Goal: Check status: Check status

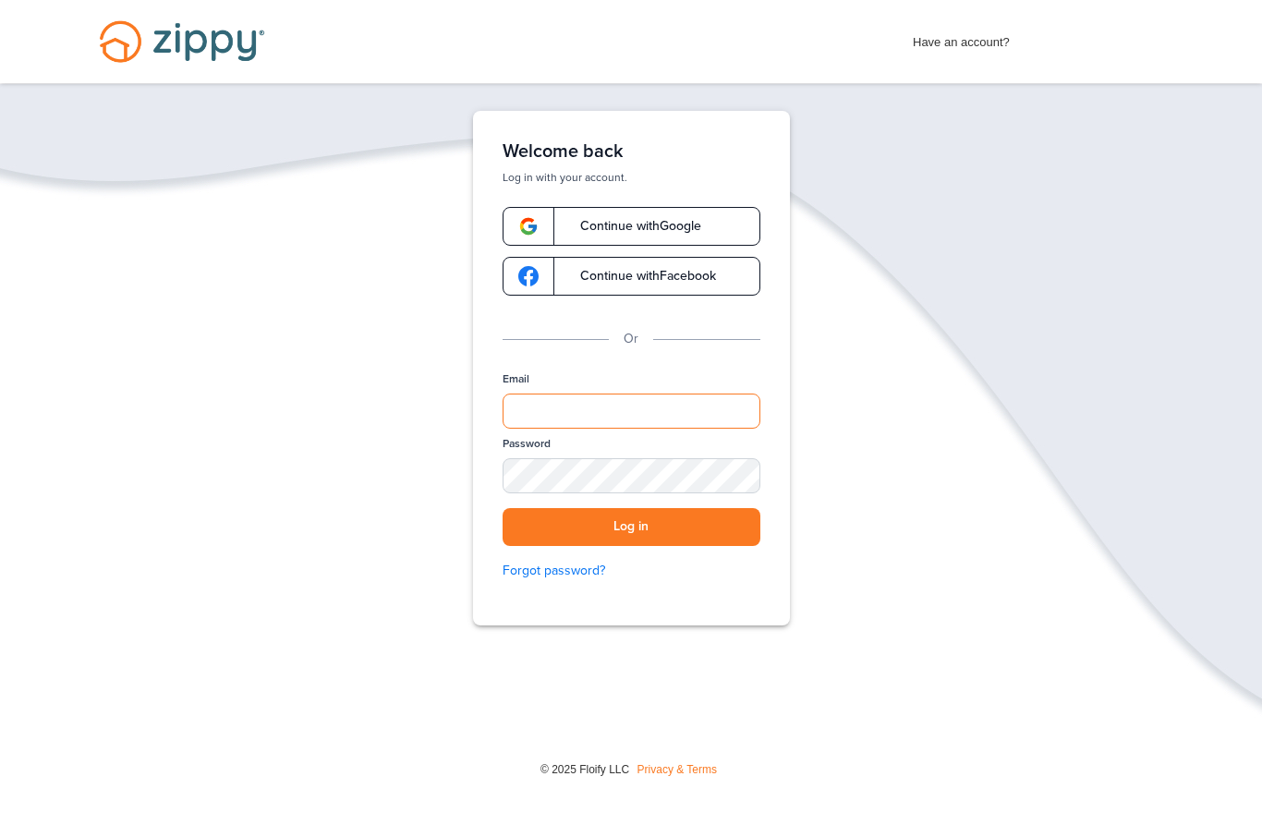
click at [542, 408] on input "Email" at bounding box center [632, 411] width 258 height 35
type input "*"
type input "**********"
click at [646, 539] on button "Log in" at bounding box center [632, 527] width 258 height 38
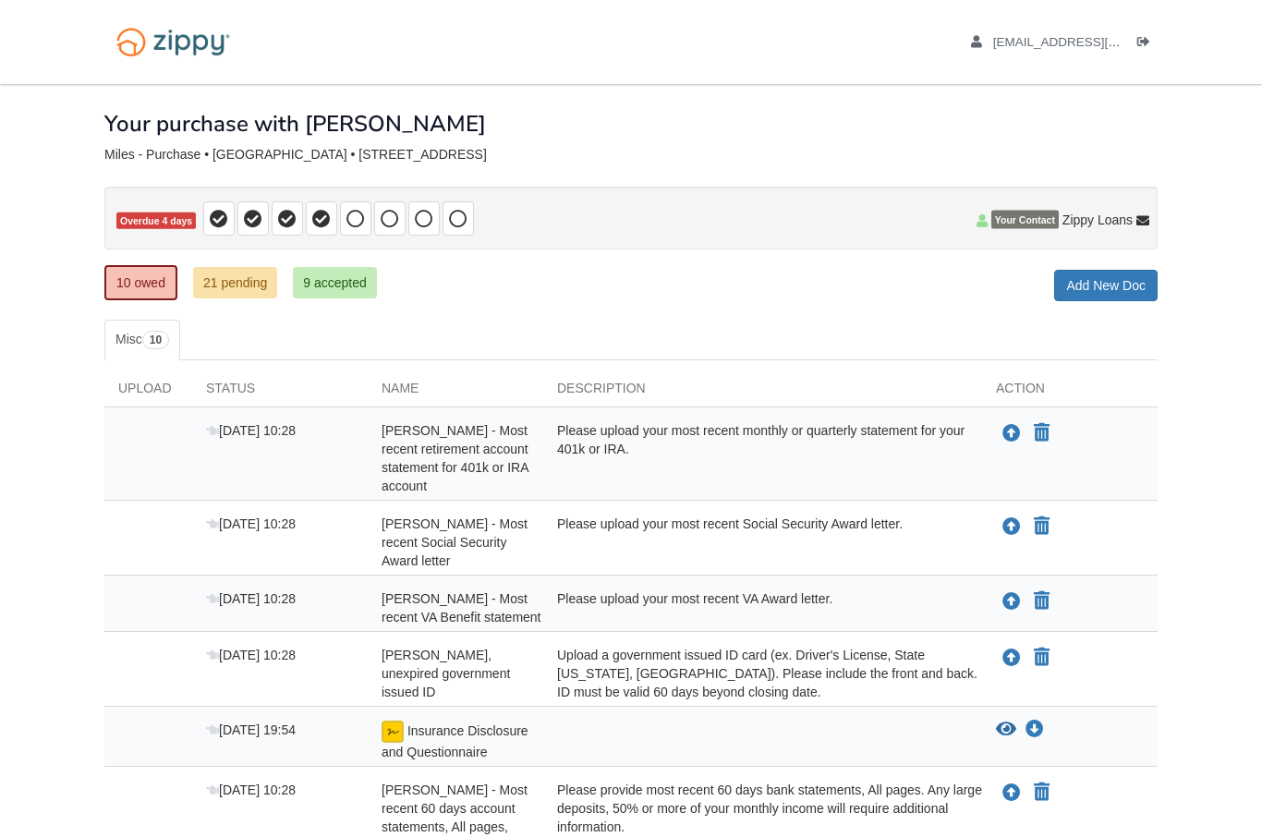
click at [442, 724] on span "Insurance Disclosure and Questionnaire" at bounding box center [455, 742] width 147 height 36
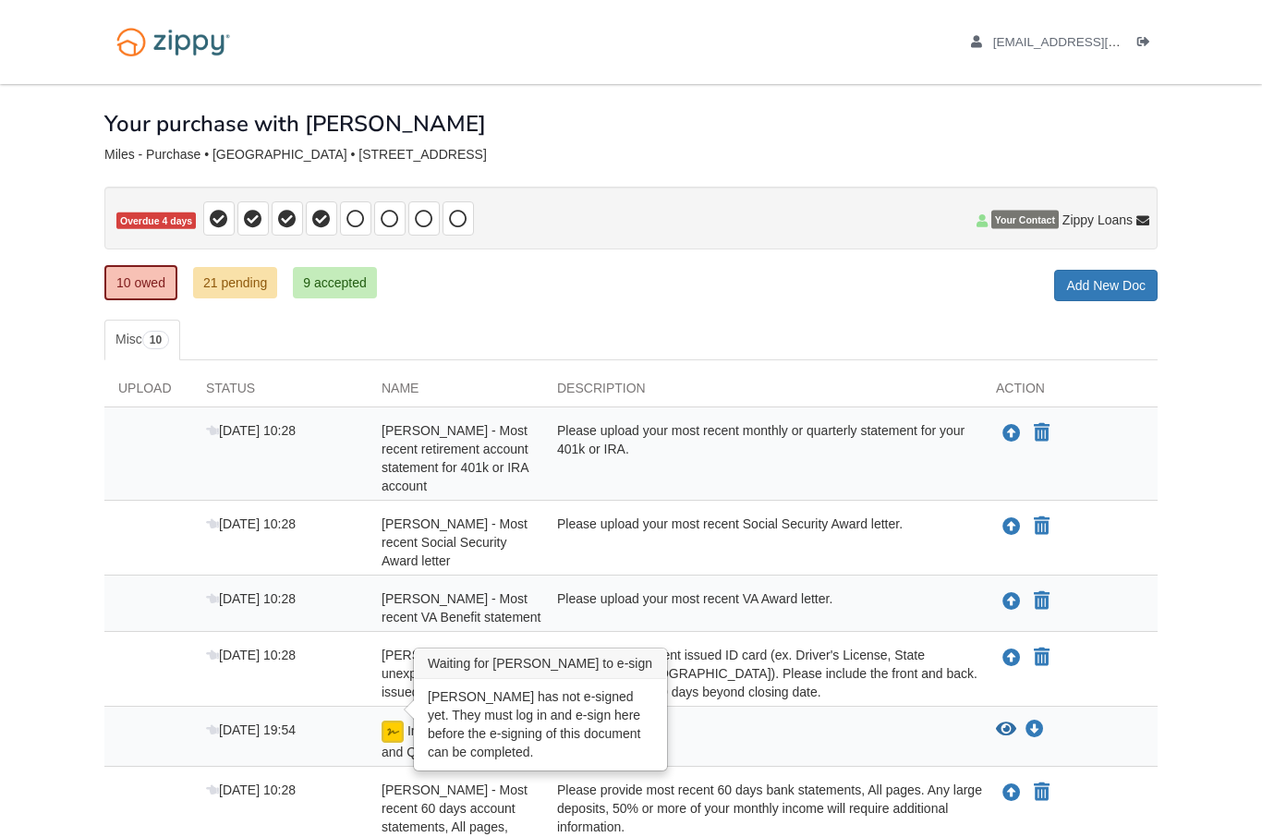
click at [402, 721] on img at bounding box center [393, 732] width 22 height 22
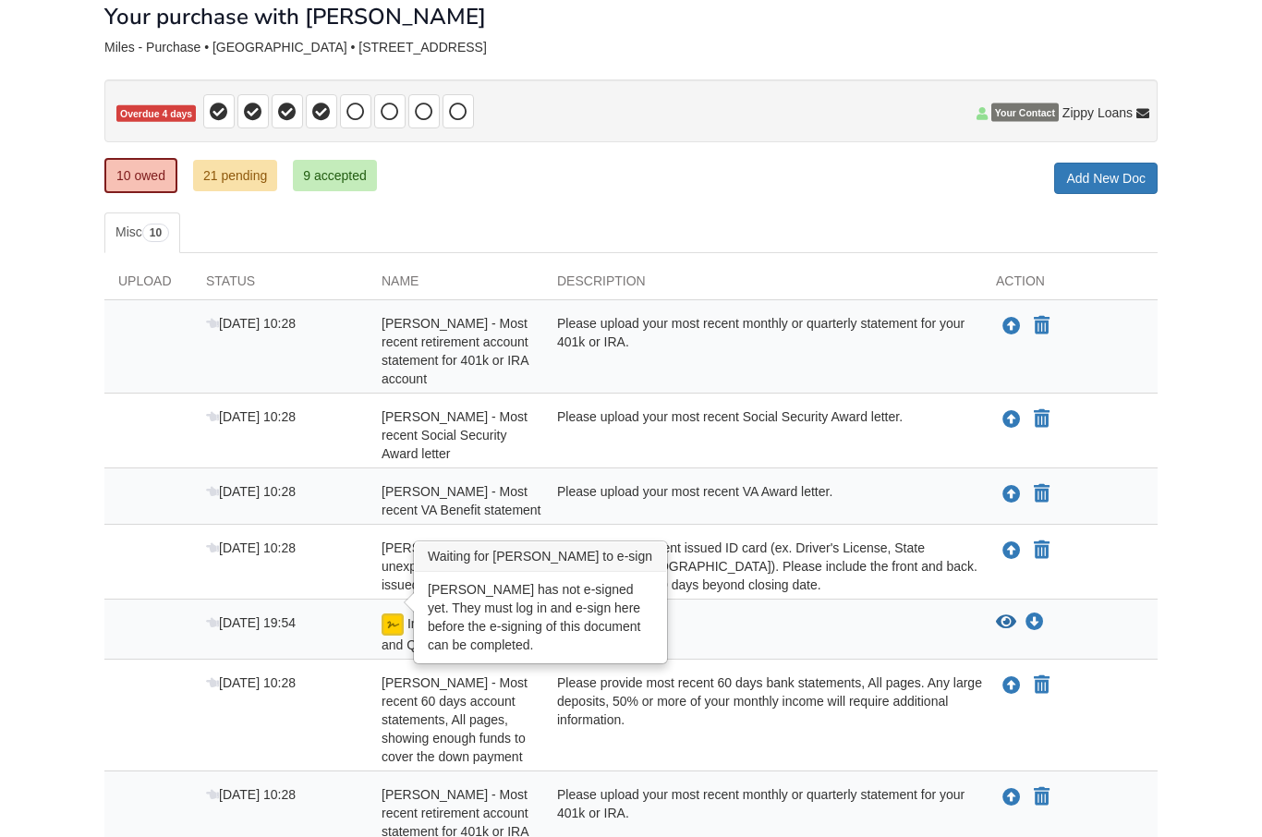
scroll to position [106, 0]
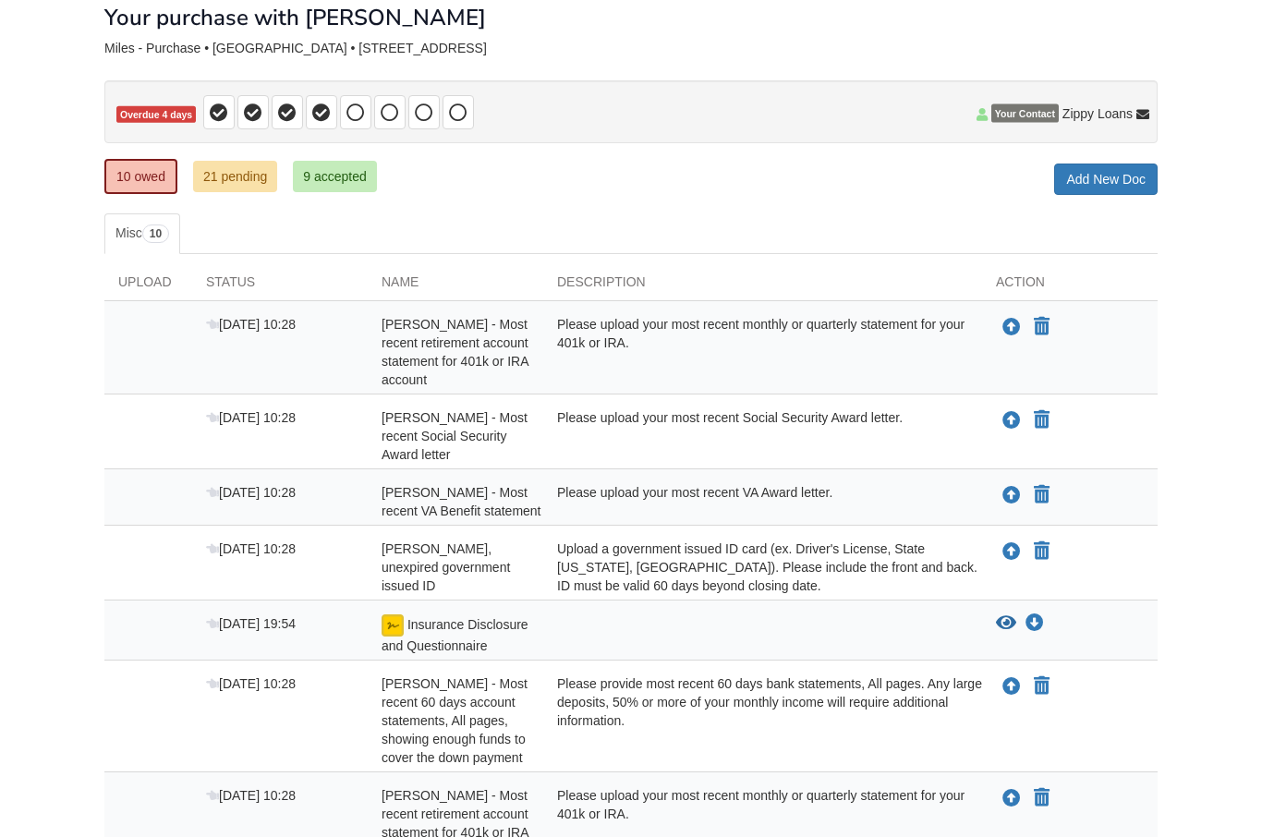
click at [227, 174] on link "21 pending" at bounding box center [235, 176] width 84 height 31
click at [237, 189] on link "21 pending" at bounding box center [235, 176] width 84 height 31
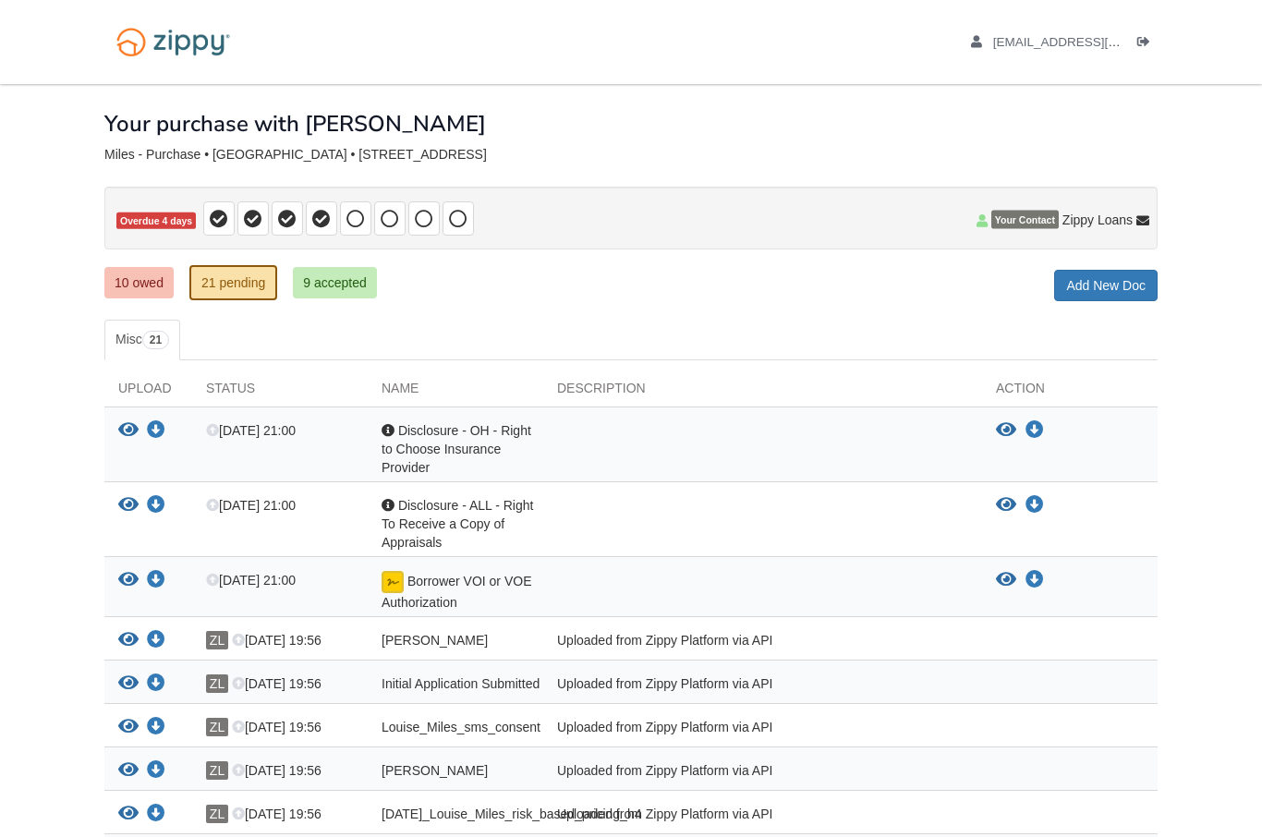
click at [337, 289] on link "9 accepted" at bounding box center [335, 282] width 84 height 31
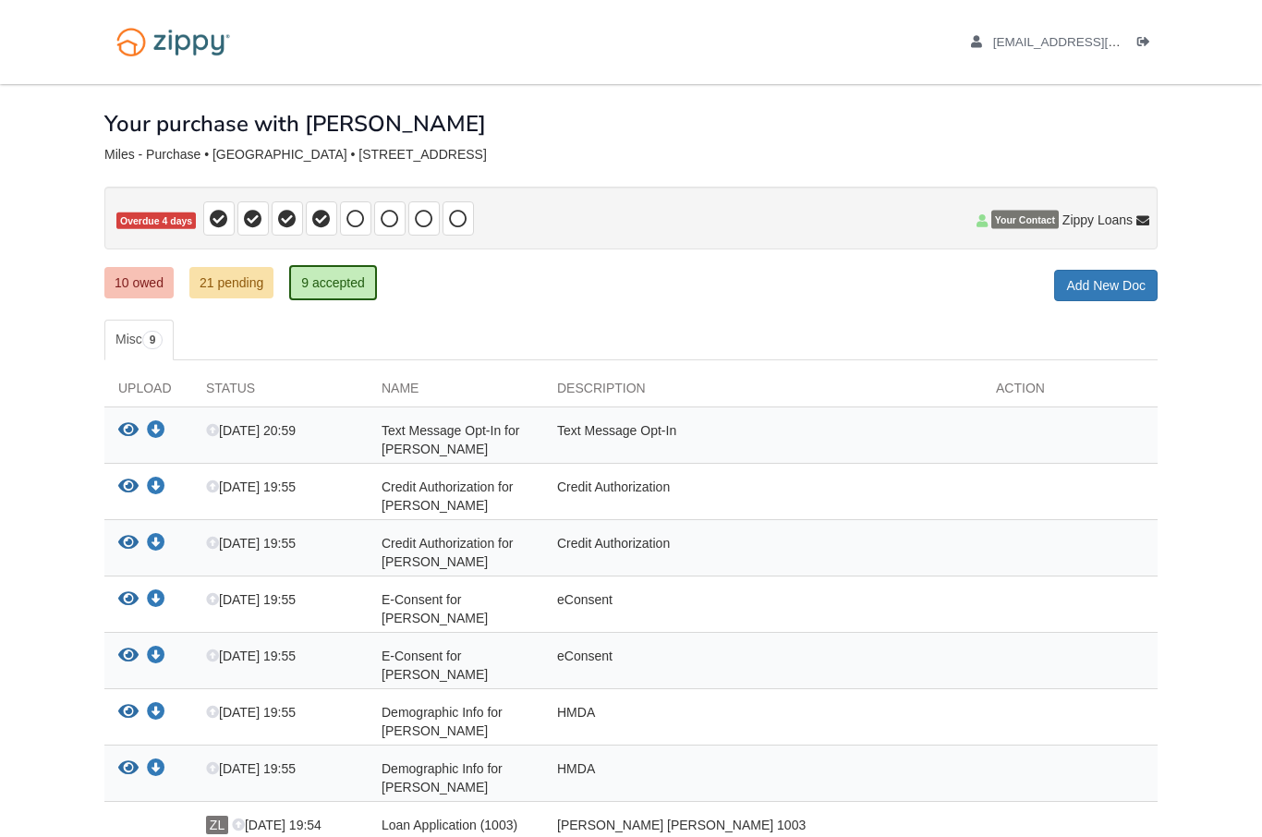
click at [211, 296] on link "21 pending" at bounding box center [231, 282] width 84 height 31
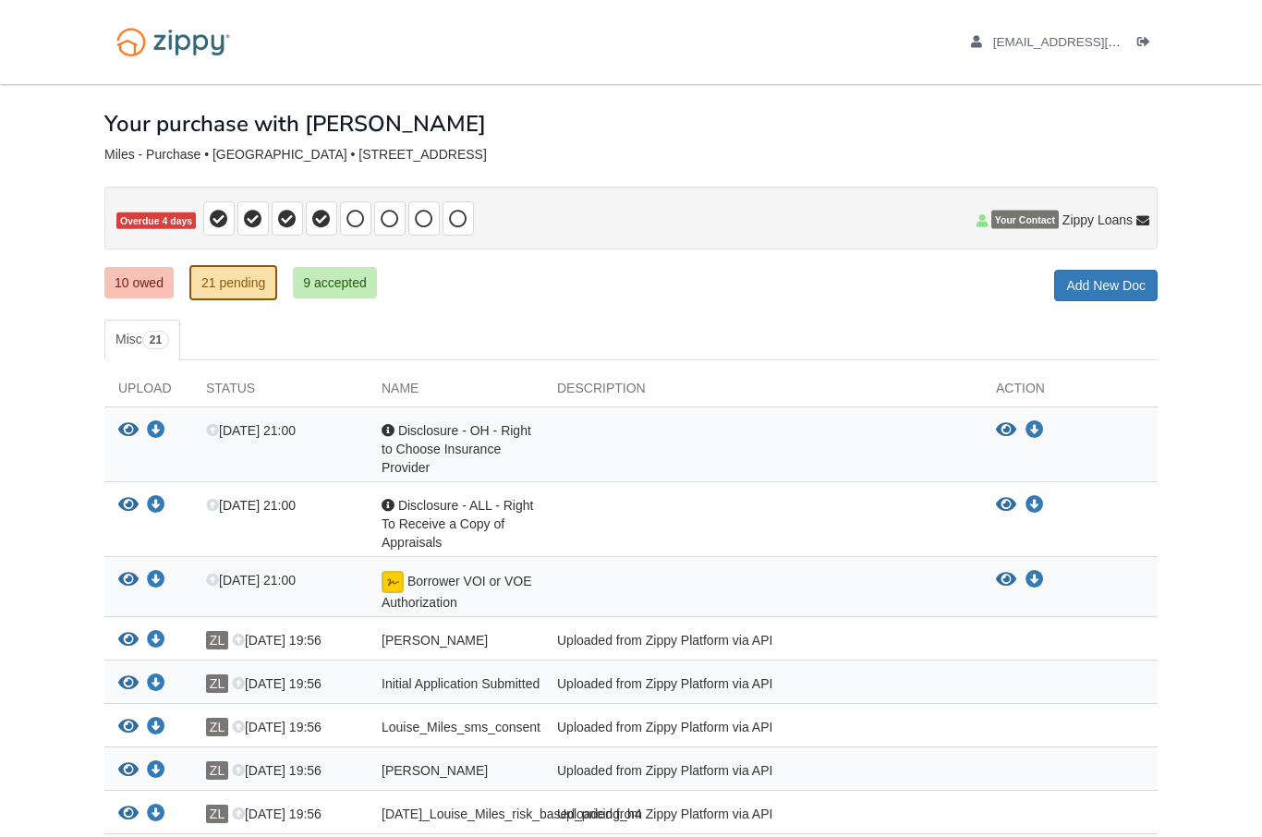
click at [137, 293] on link "10 owed" at bounding box center [138, 282] width 69 height 31
